Goal: Information Seeking & Learning: Check status

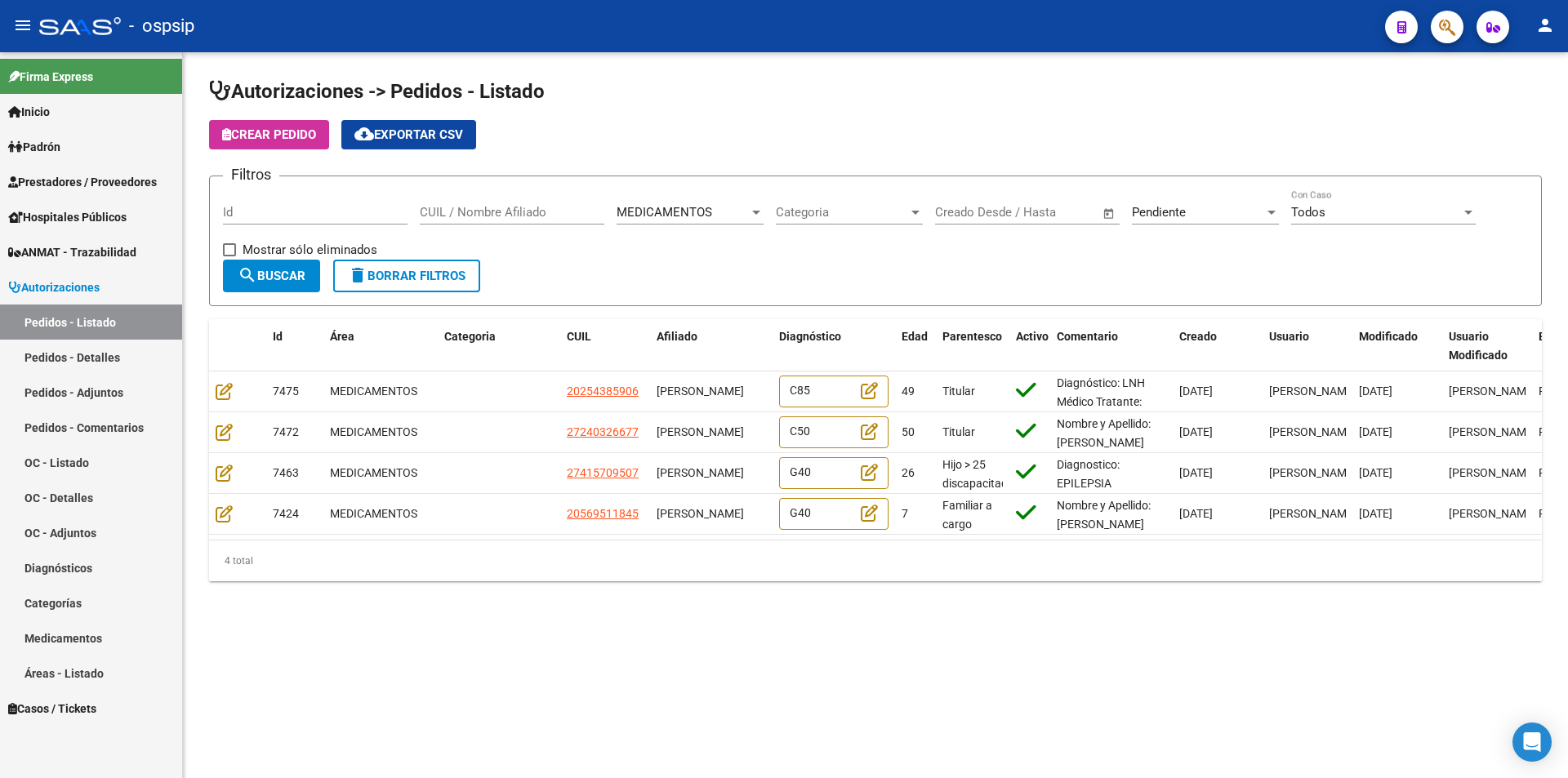
click at [105, 359] on link "Pedidos - Detalles" at bounding box center [91, 357] width 182 height 35
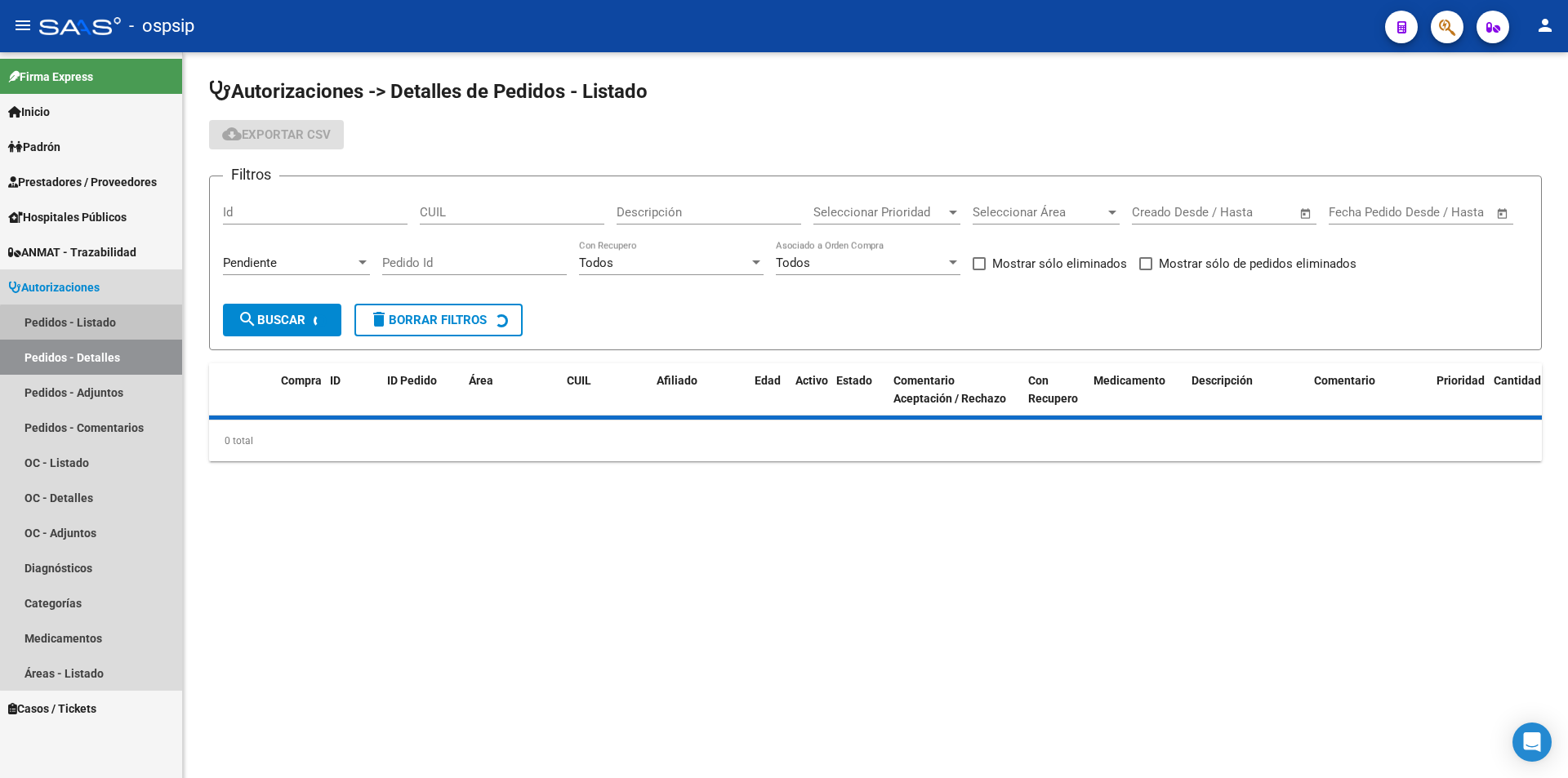
click at [107, 329] on link "Pedidos - Listado" at bounding box center [91, 322] width 182 height 35
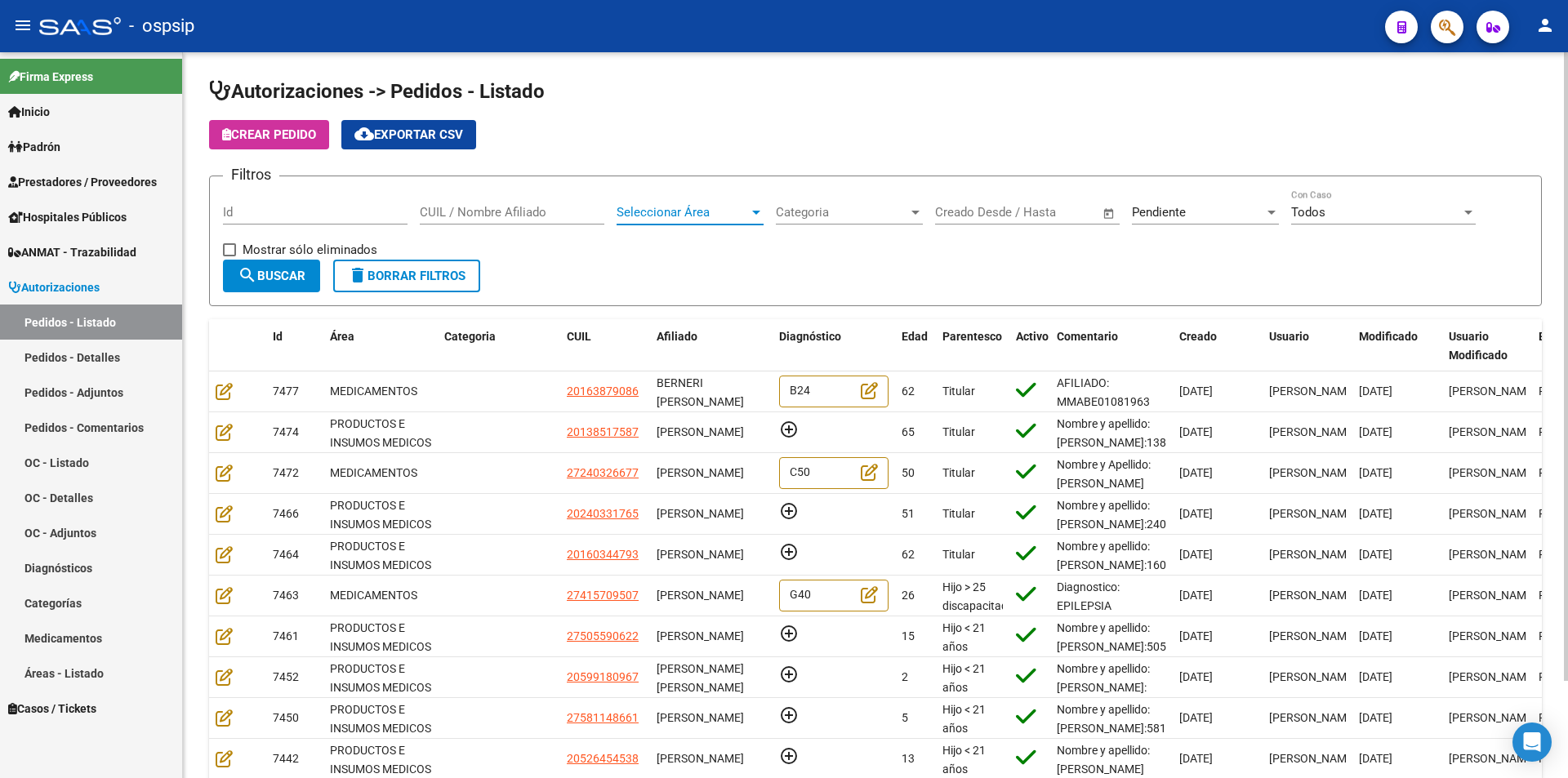
click at [749, 212] on div at bounding box center [756, 212] width 15 height 13
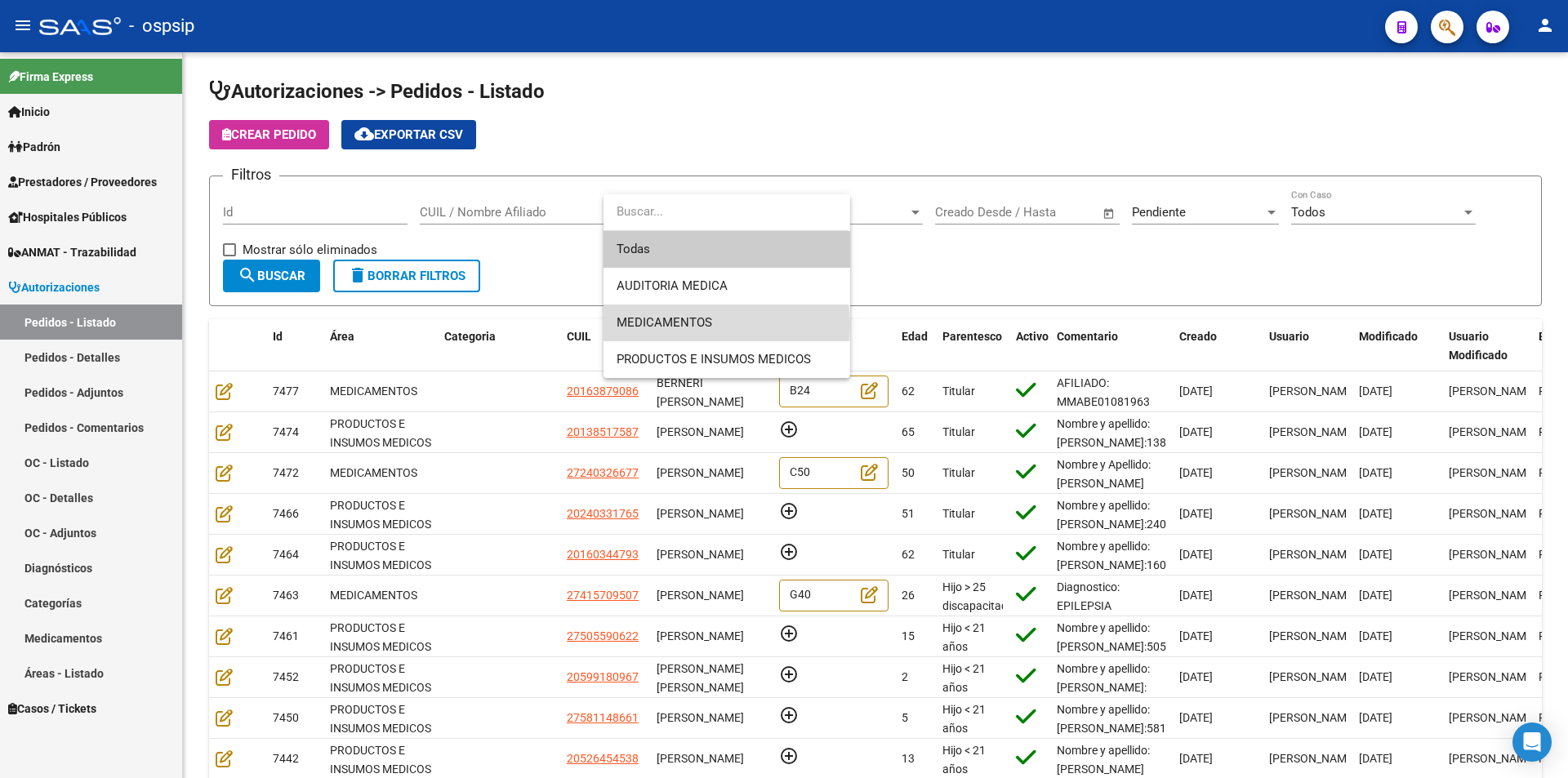
click at [716, 325] on span "MEDICAMENTOS" at bounding box center [727, 323] width 221 height 37
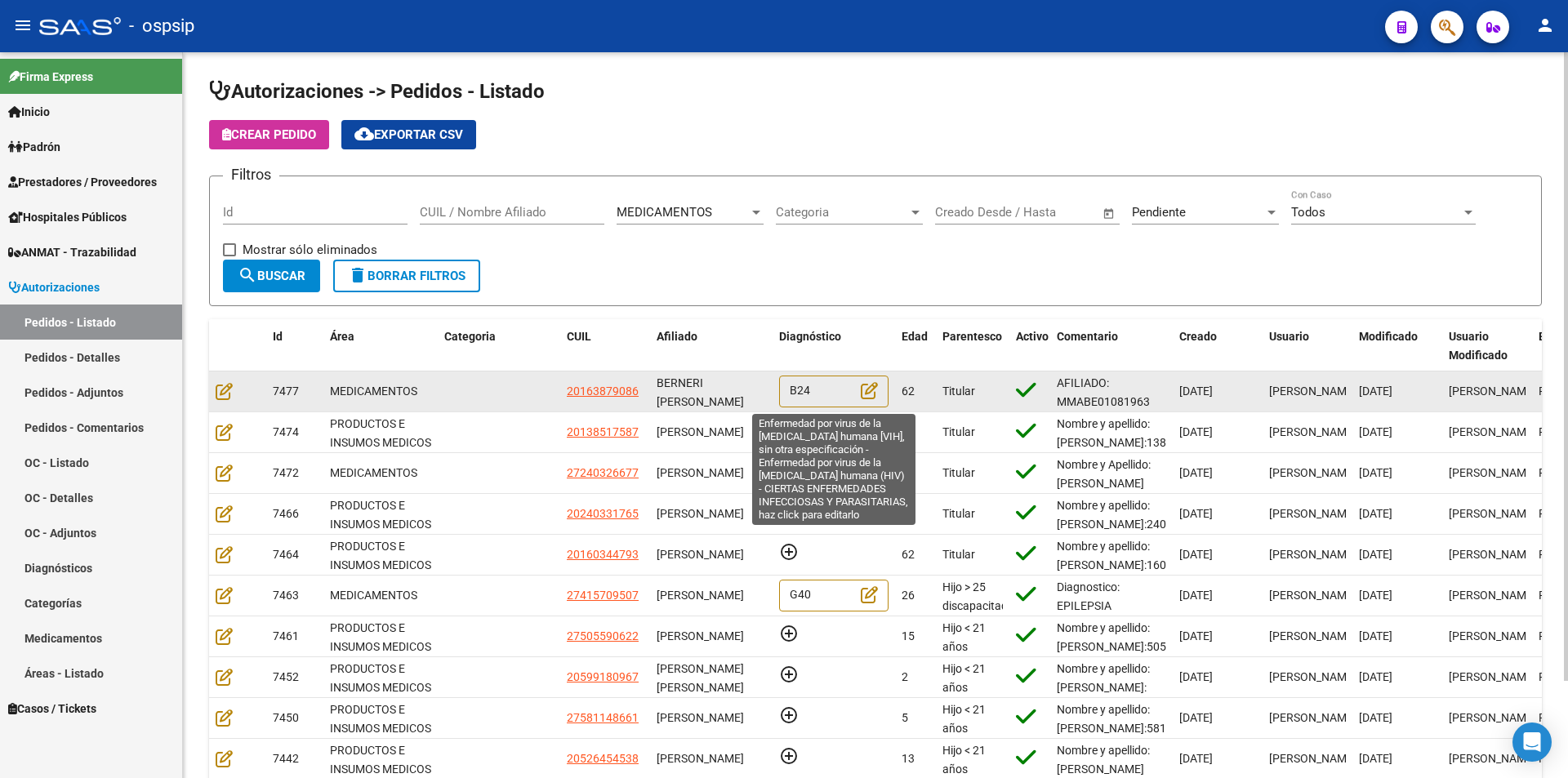
click at [799, 394] on div "B24" at bounding box center [833, 391] width 109 height 32
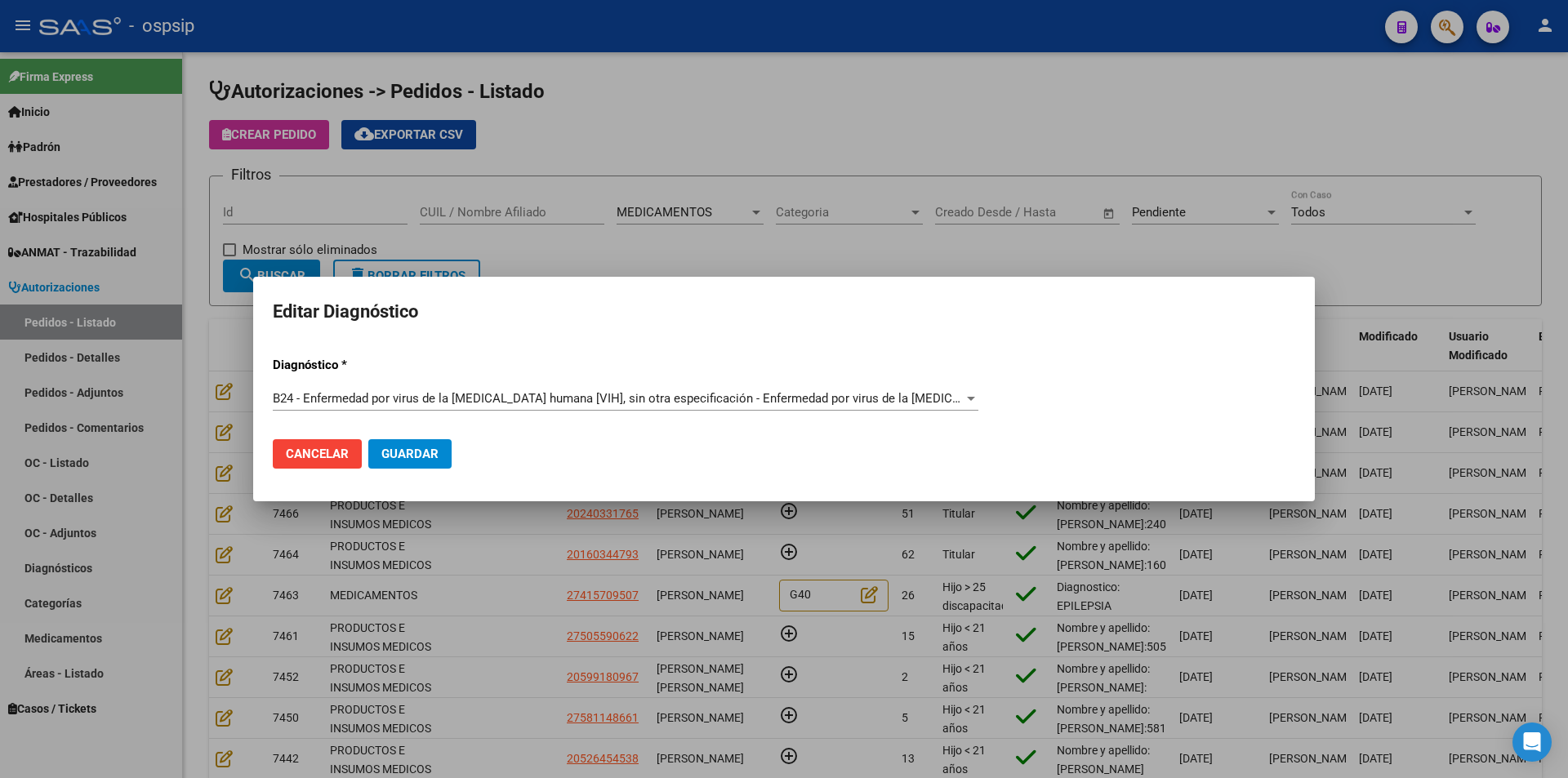
click at [741, 259] on div at bounding box center [784, 389] width 1568 height 778
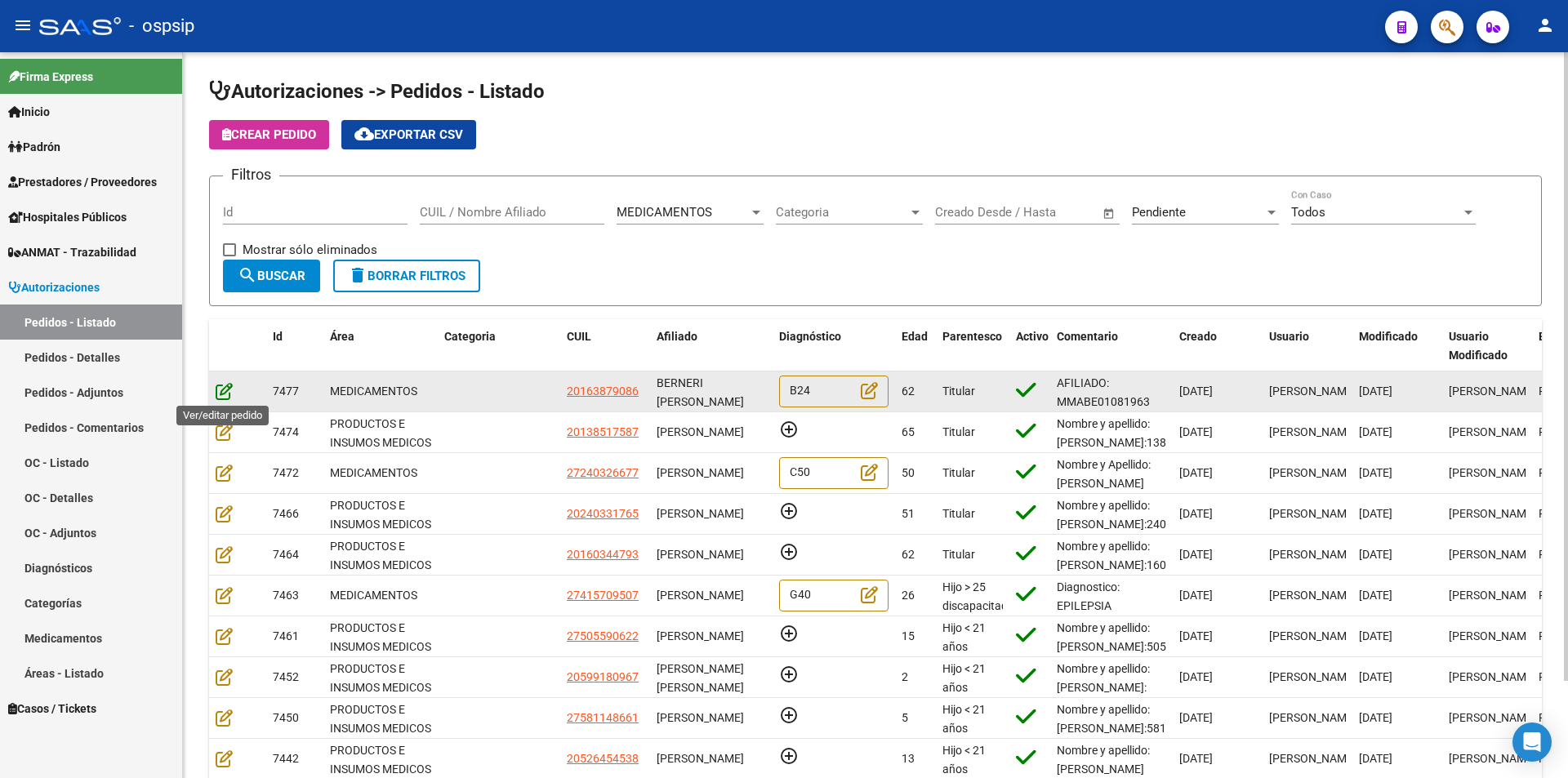
click at [223, 390] on icon at bounding box center [224, 391] width 17 height 18
